Goal: Check status

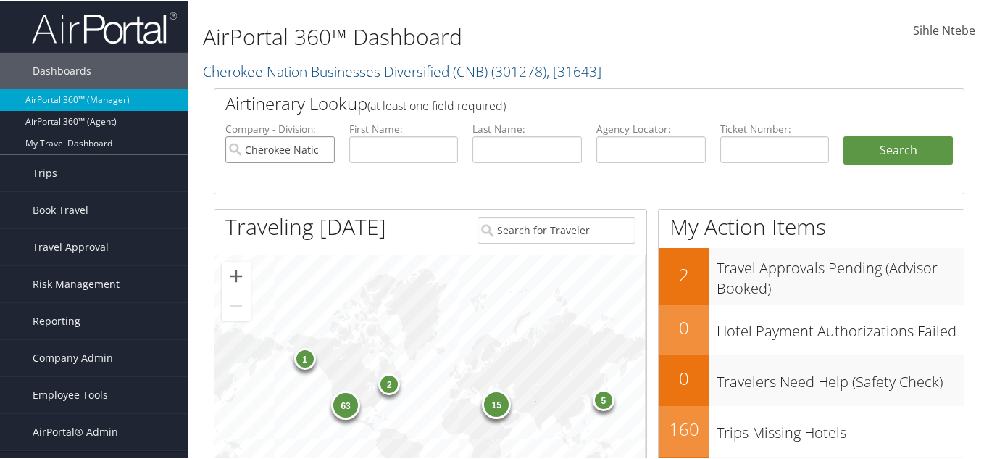
click at [312, 141] on input "Cherokee Nation Businesses Diversified (CNB)" at bounding box center [279, 148] width 109 height 27
click at [623, 150] on input "text" at bounding box center [650, 148] width 109 height 27
paste input "D4KY00"
type input "D4KY00"
click at [927, 143] on button "Search" at bounding box center [897, 149] width 109 height 29
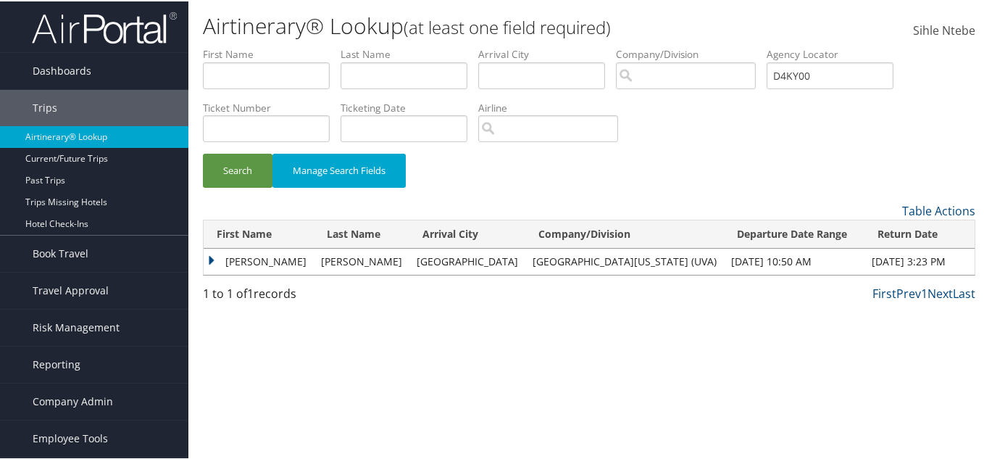
click at [209, 260] on td "JESSE R" at bounding box center [259, 260] width 110 height 26
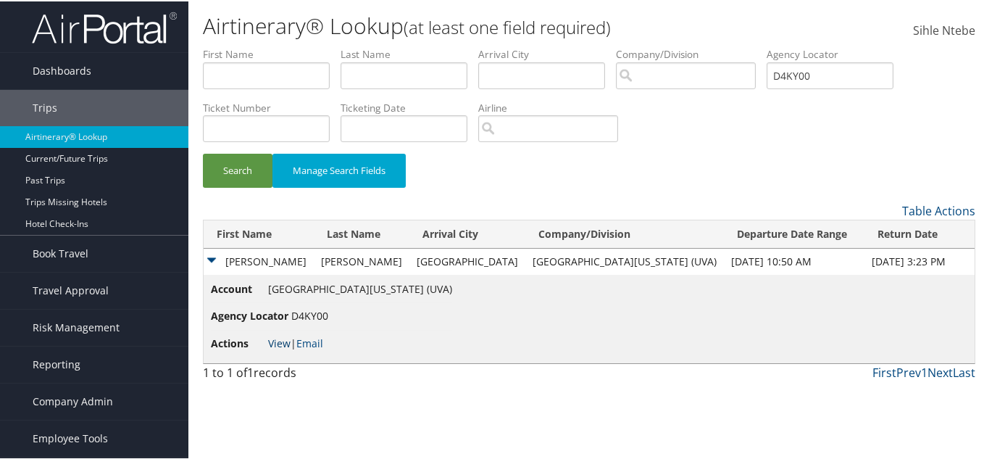
click at [284, 342] on link "View" at bounding box center [279, 342] width 22 height 14
